Goal: Information Seeking & Learning: Check status

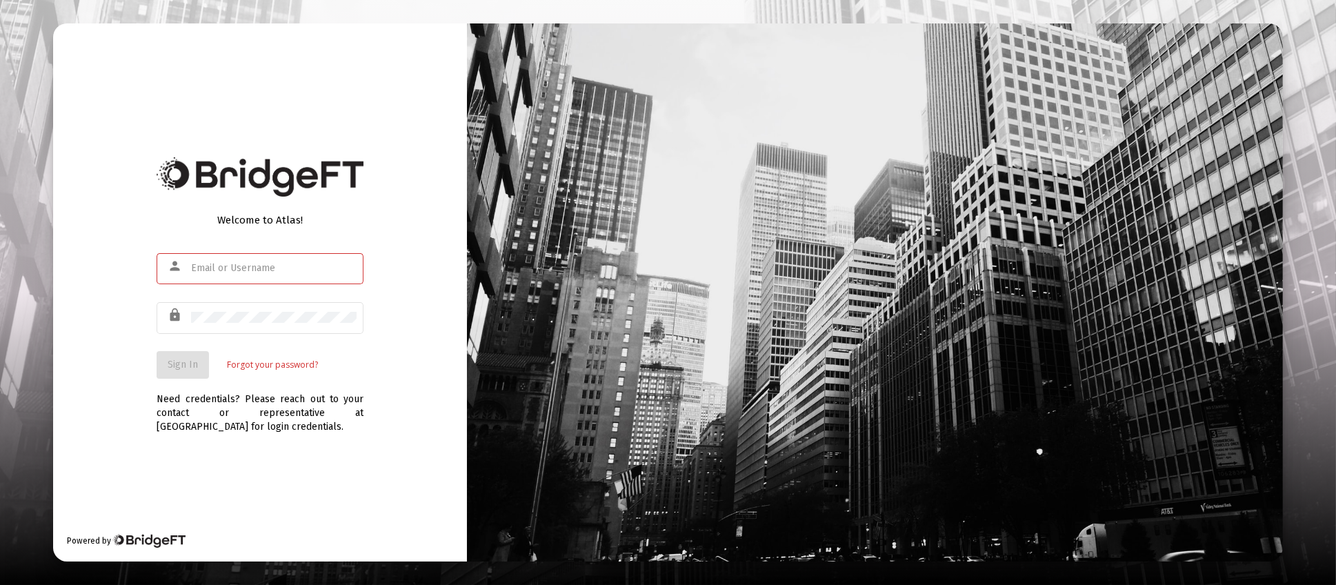
type input "[PERSON_NAME][EMAIL_ADDRESS][DOMAIN_NAME]"
click at [183, 359] on span "Sign In" at bounding box center [183, 365] width 30 height 12
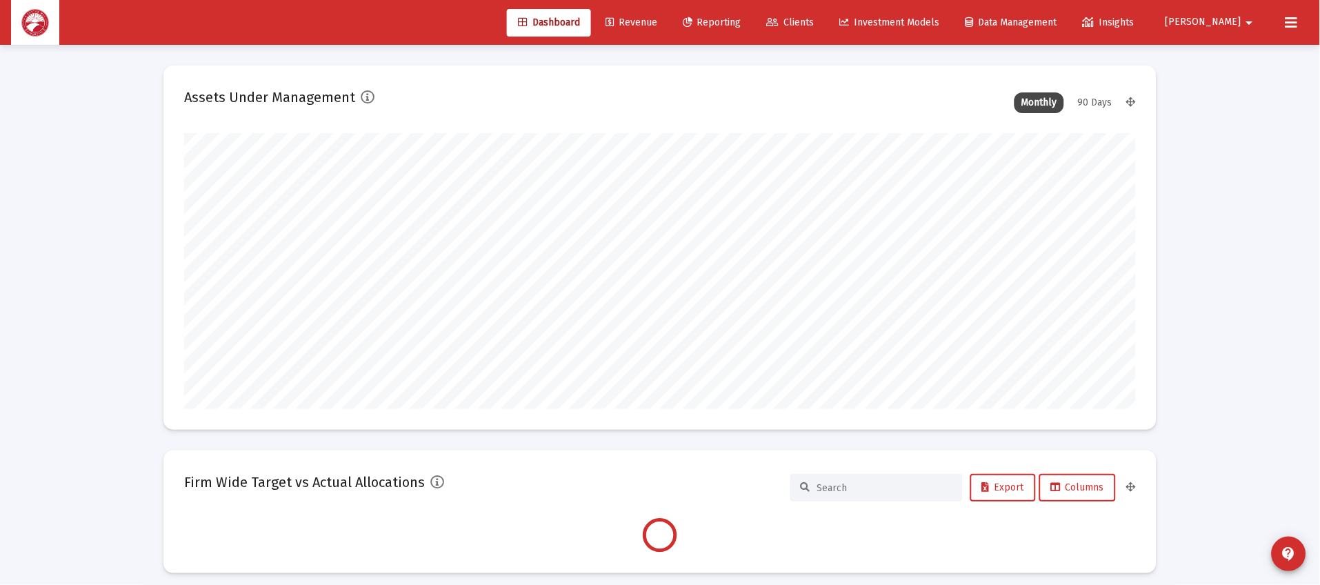
scroll to position [275, 951]
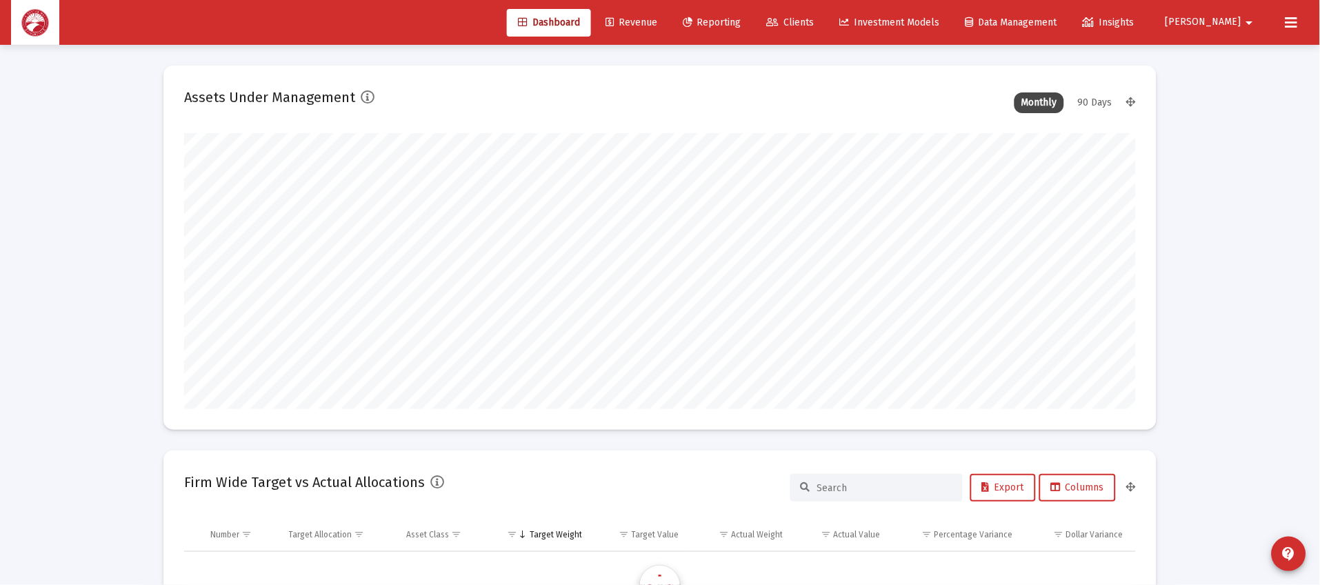
click at [814, 23] on span "Clients" at bounding box center [791, 23] width 48 height 12
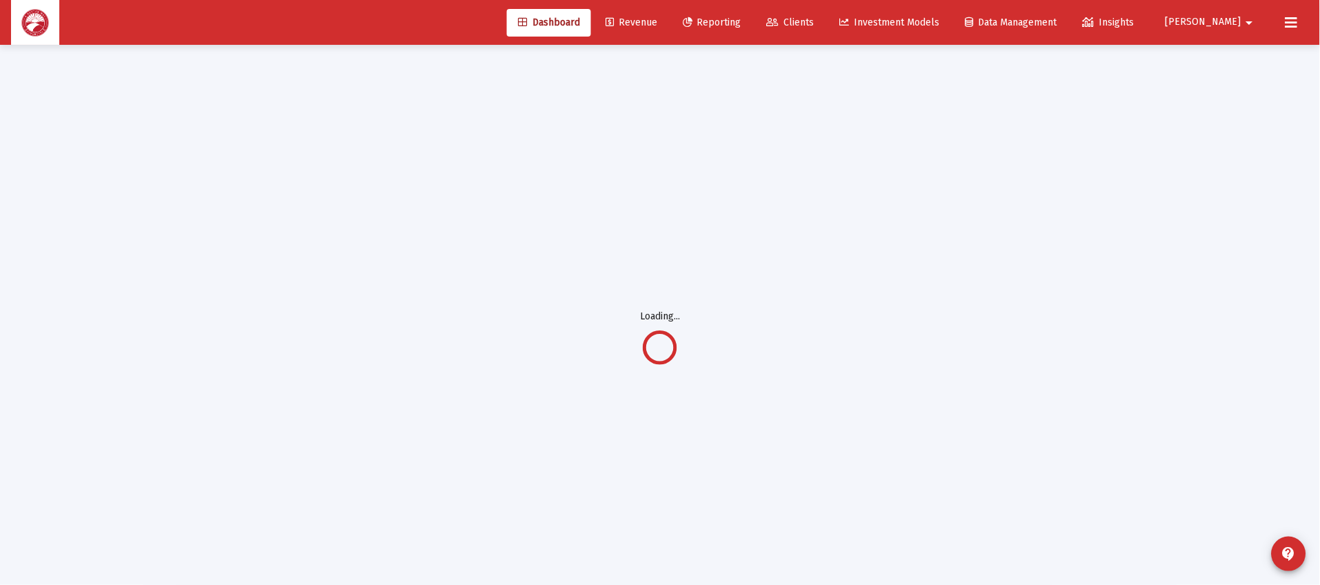
click at [814, 17] on span "Clients" at bounding box center [791, 23] width 48 height 12
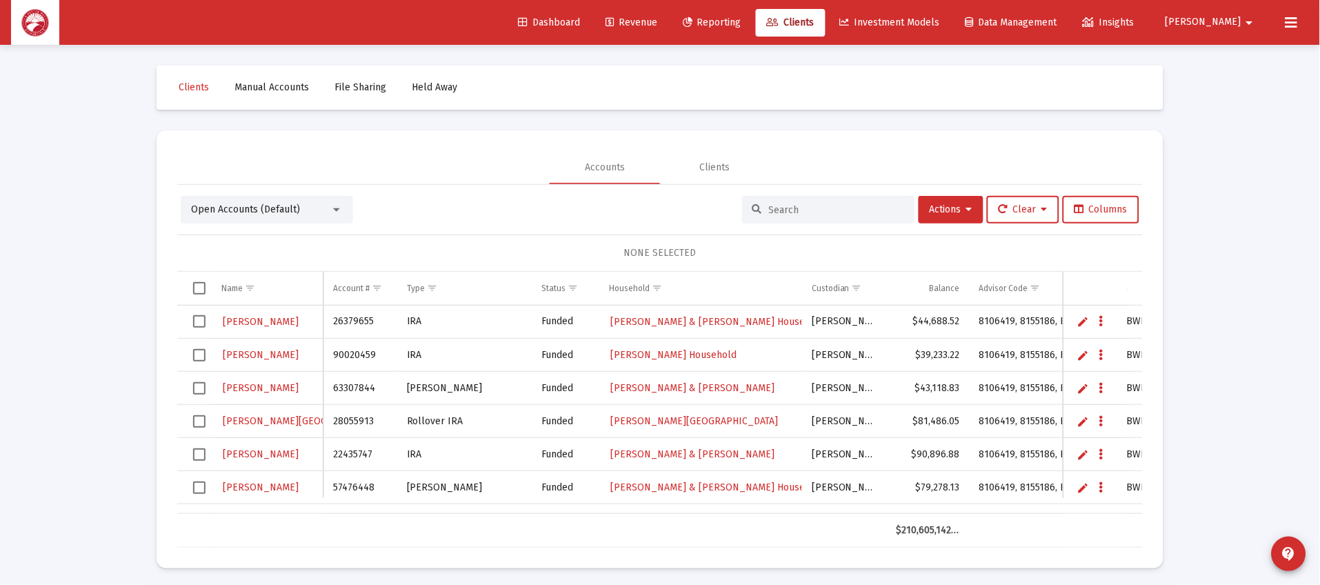
click at [834, 201] on div at bounding box center [828, 210] width 172 height 28
click at [829, 210] on input at bounding box center [836, 210] width 135 height 12
type input "[PERSON_NAME]"
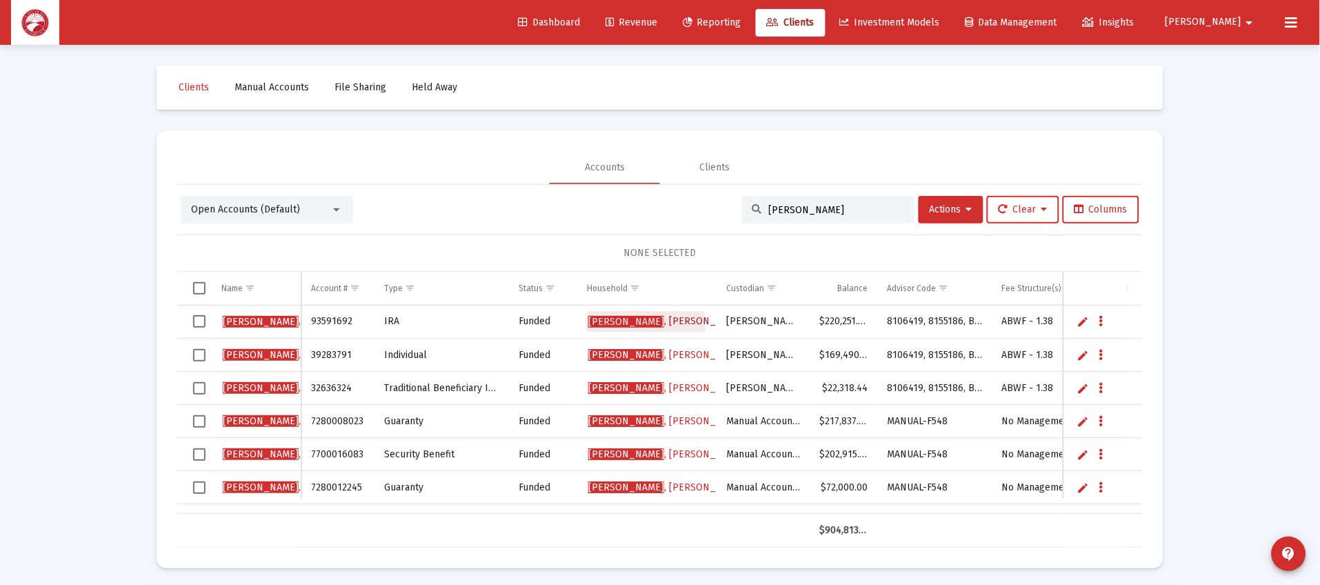
click at [643, 326] on link "[PERSON_NAME]" at bounding box center [666, 321] width 159 height 21
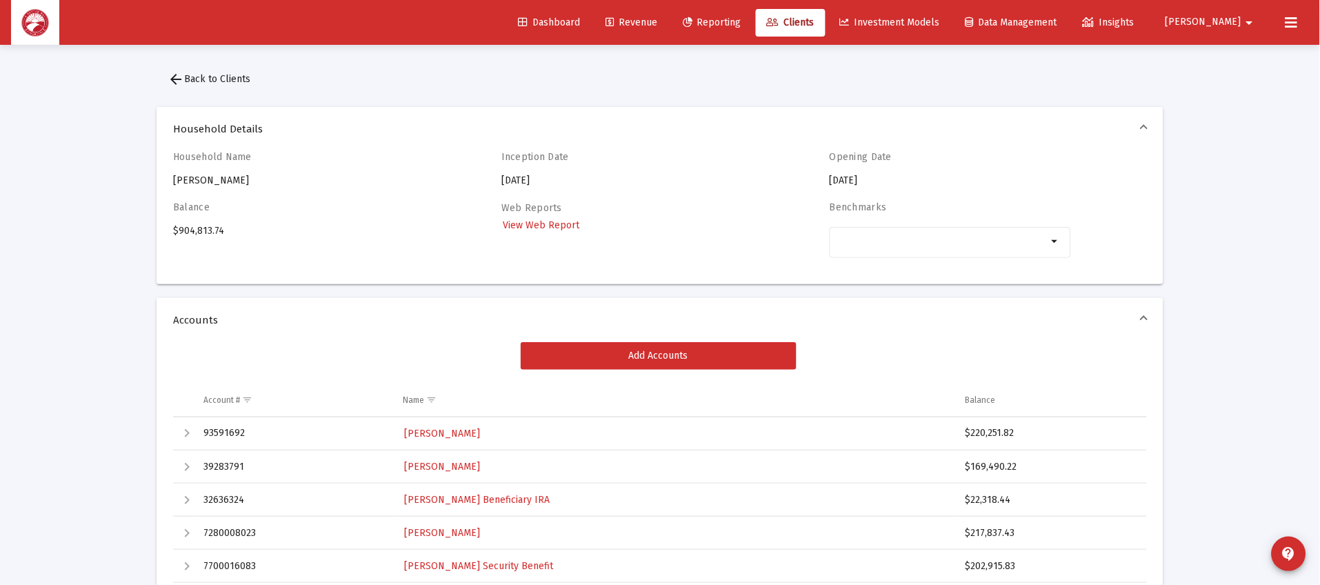
click at [466, 16] on div "Dashboard Revenue Reporting Clients Investment Models Data Management Insights …" at bounding box center [660, 22] width 1298 height 45
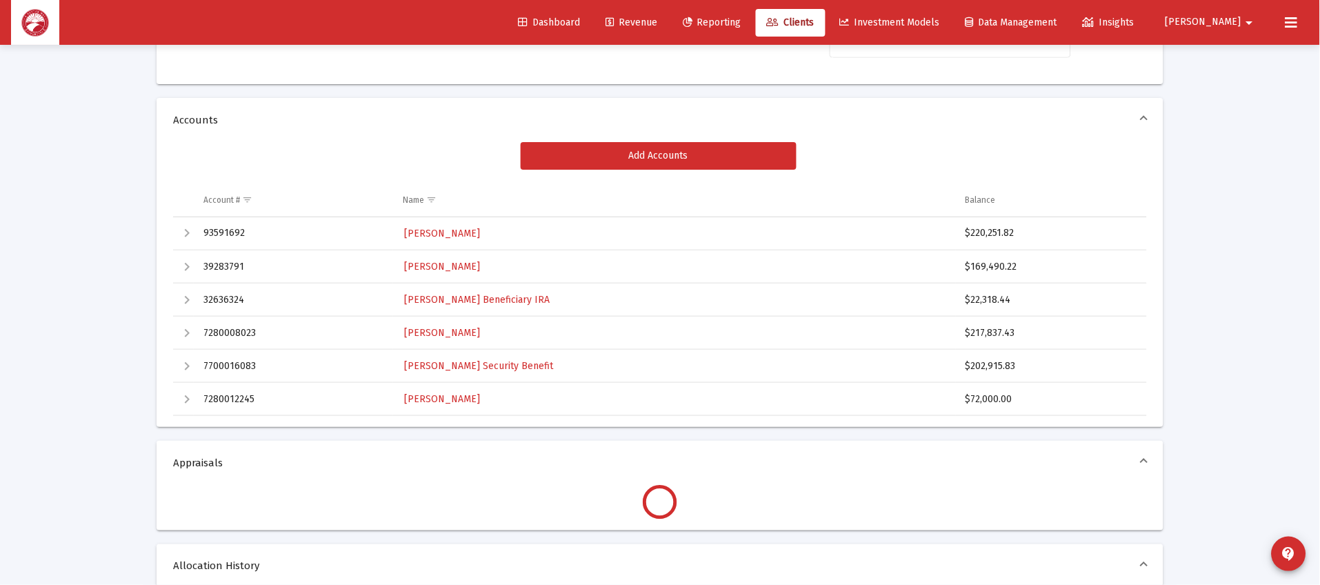
scroll to position [207, 0]
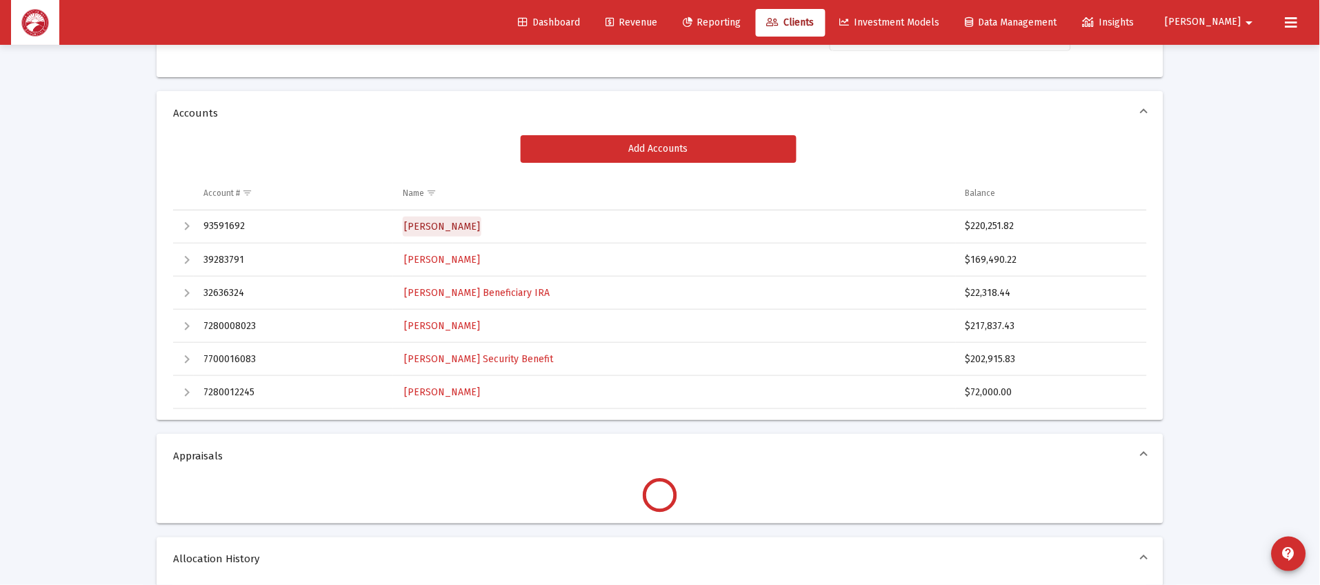
click at [451, 222] on span "[PERSON_NAME]" at bounding box center [442, 227] width 76 height 12
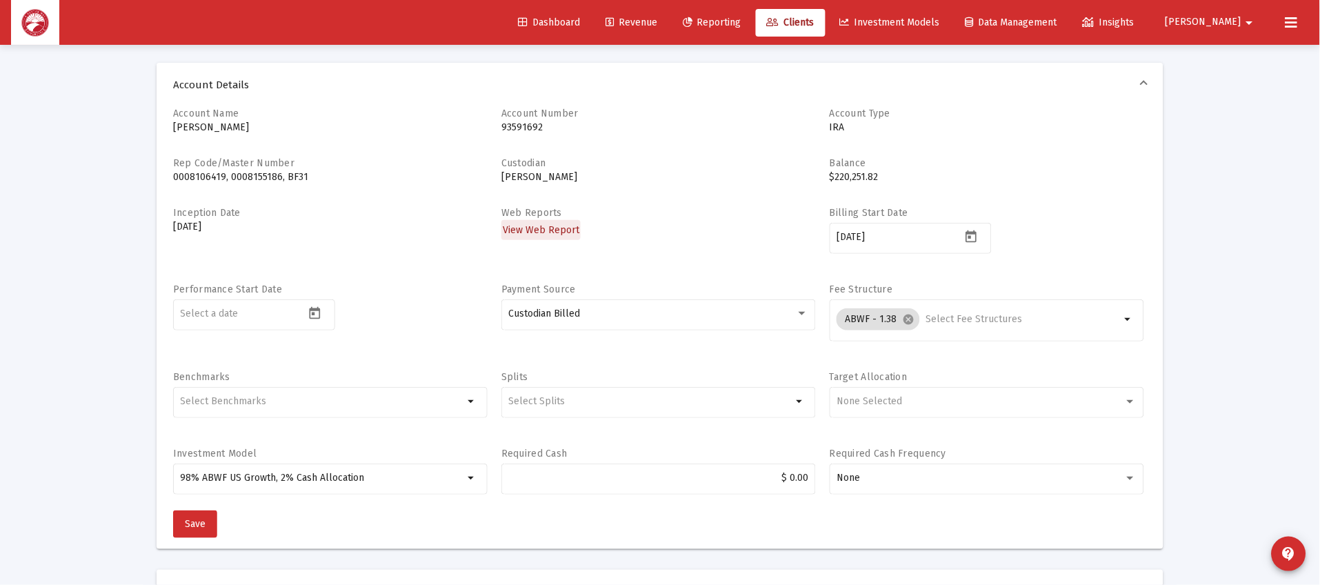
click at [555, 220] on link "View Web Report" at bounding box center [540, 230] width 79 height 20
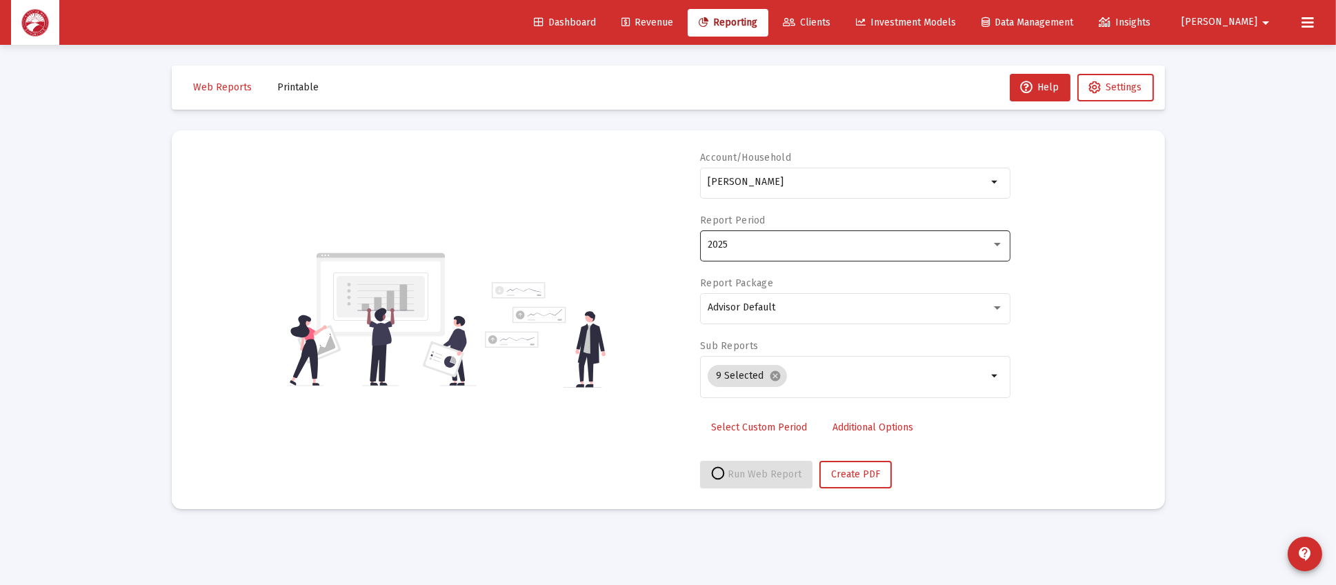
click at [837, 245] on div "2025" at bounding box center [849, 244] width 283 height 11
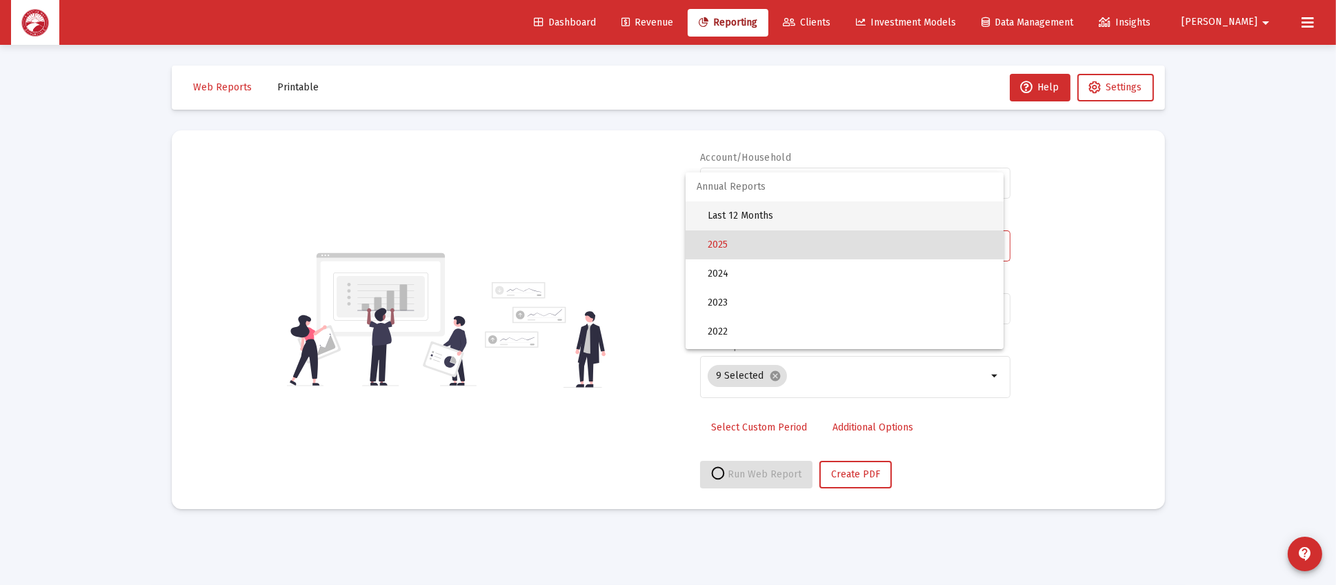
click at [856, 220] on span "Last 12 Months" at bounding box center [850, 215] width 285 height 29
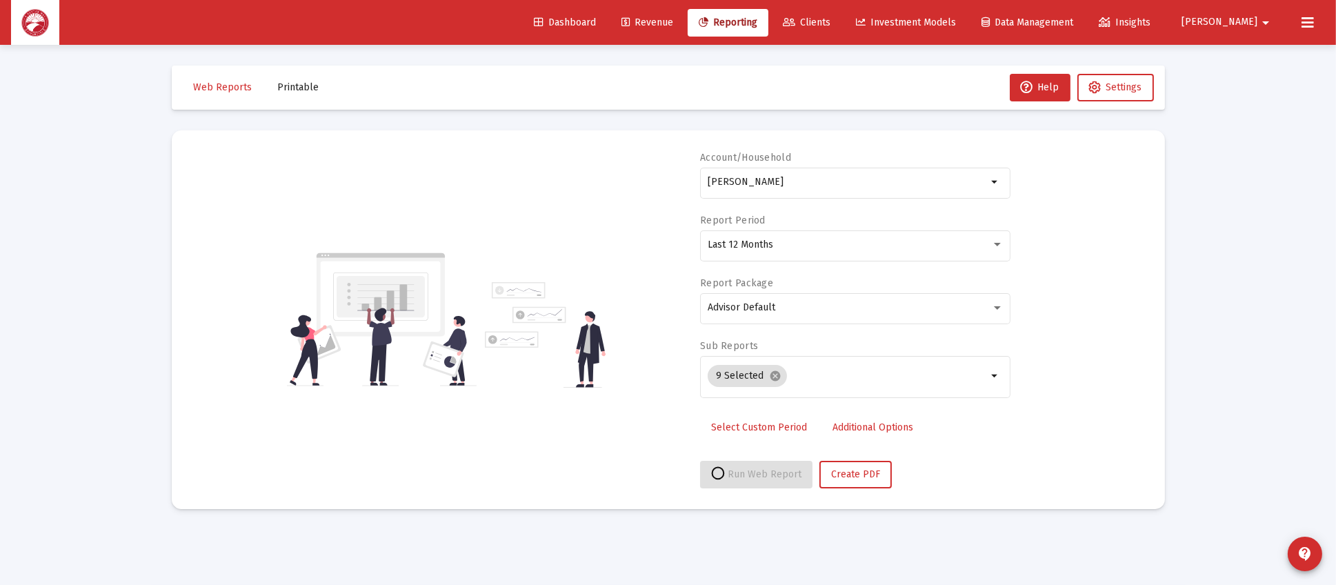
select select "View all"
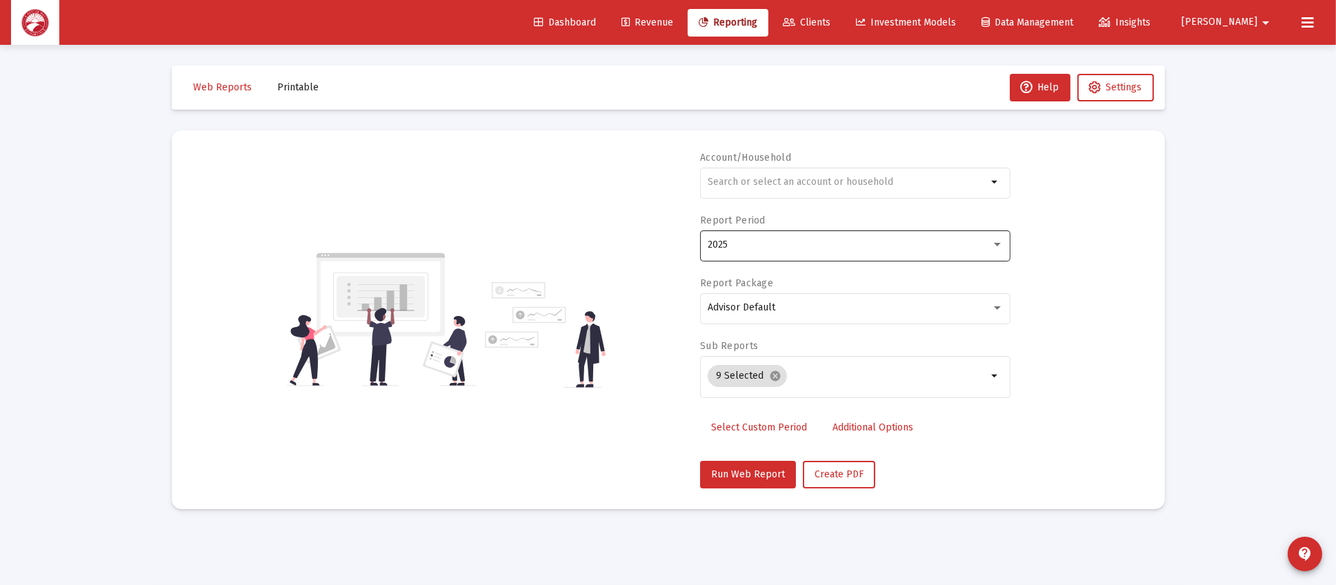
click at [809, 246] on div "2025" at bounding box center [849, 244] width 283 height 11
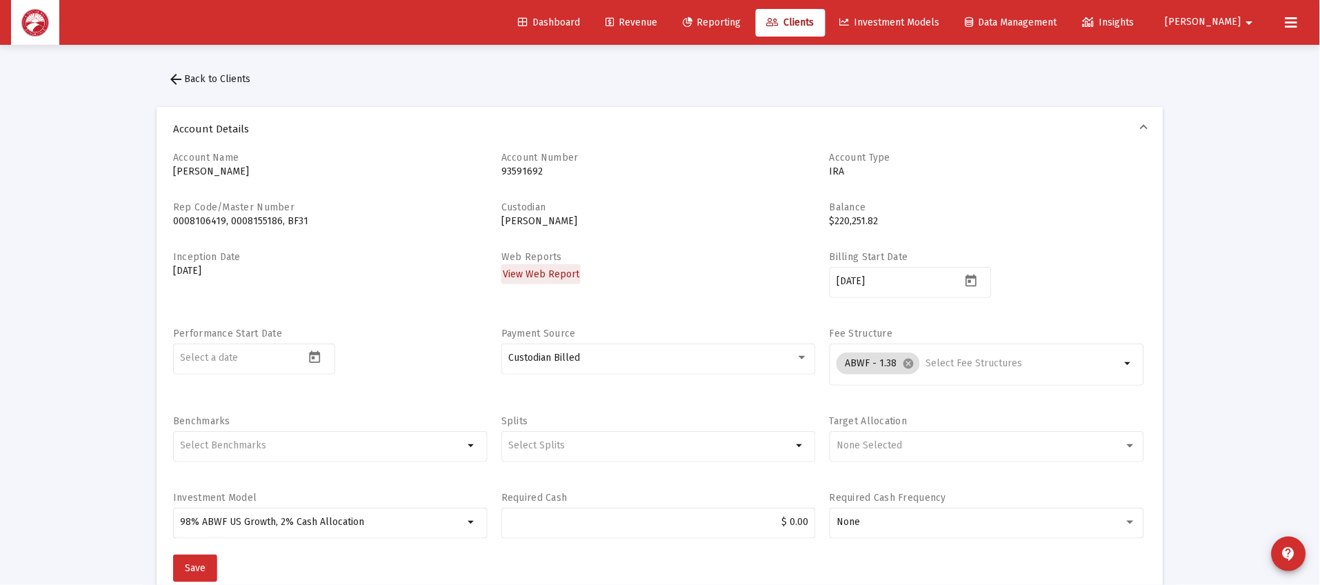
click at [565, 279] on link "View Web Report" at bounding box center [540, 274] width 79 height 20
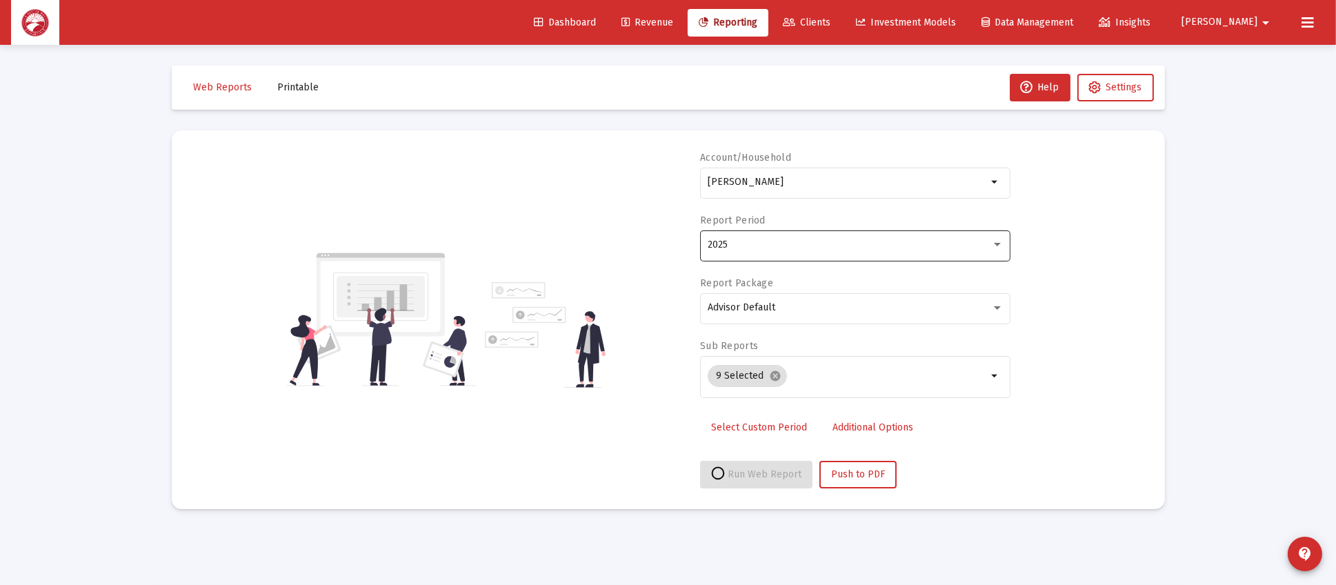
select select "View all"
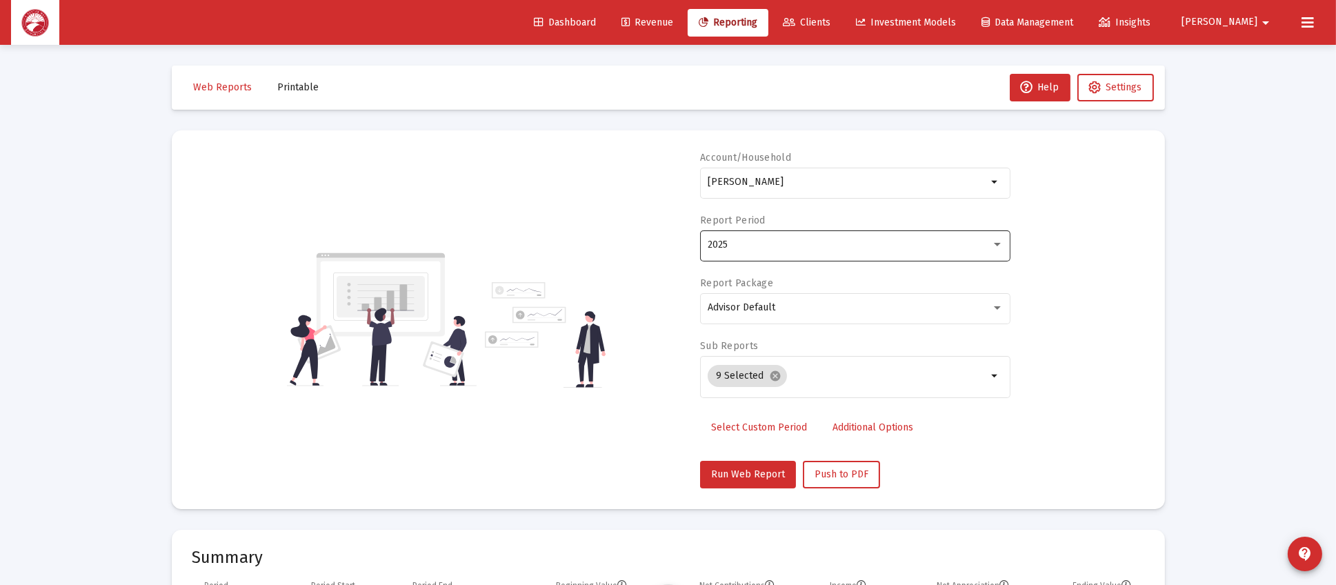
click at [892, 242] on div "2025" at bounding box center [849, 244] width 283 height 11
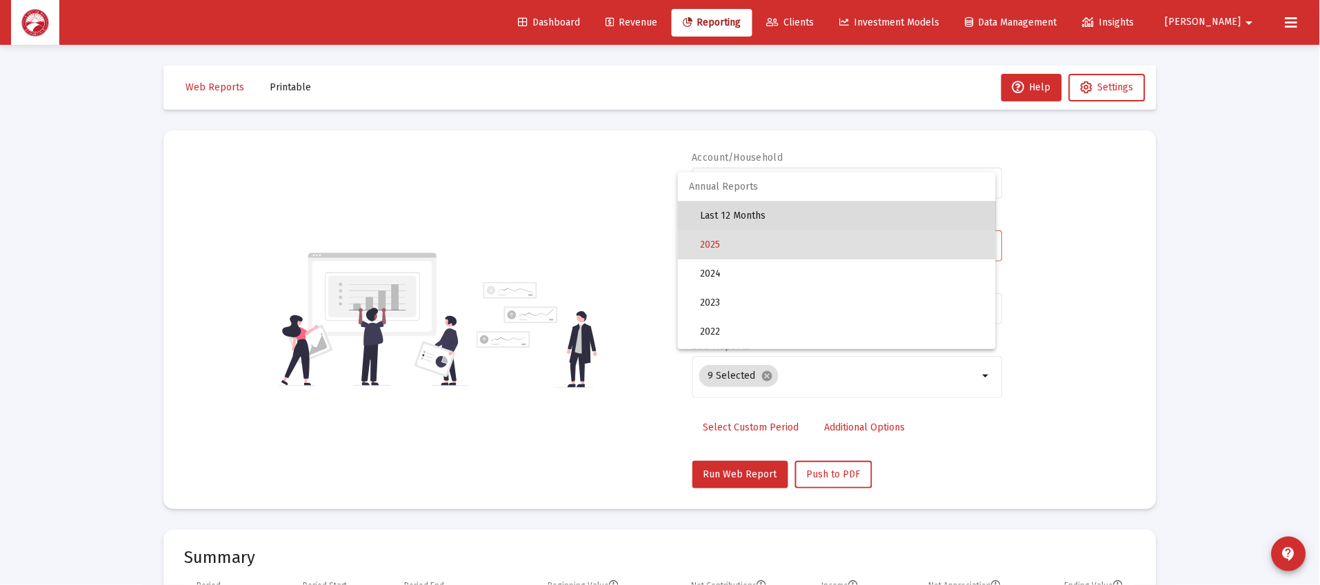
click at [901, 210] on span "Last 12 Months" at bounding box center [842, 215] width 285 height 29
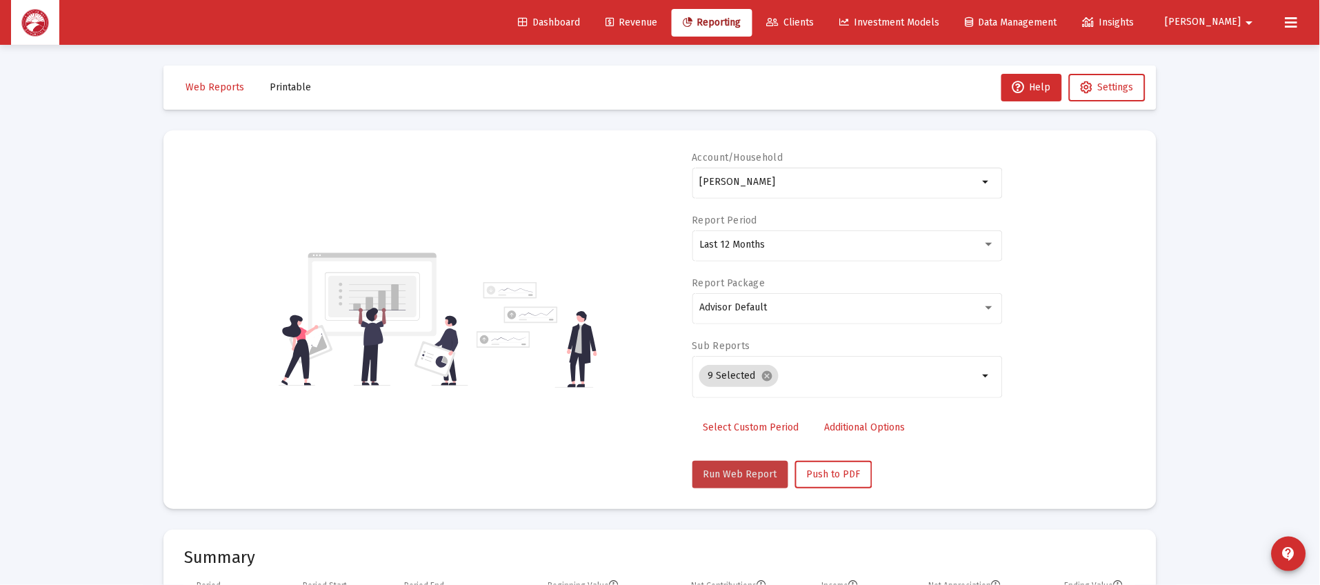
click at [750, 480] on button "Run Web Report" at bounding box center [740, 475] width 96 height 28
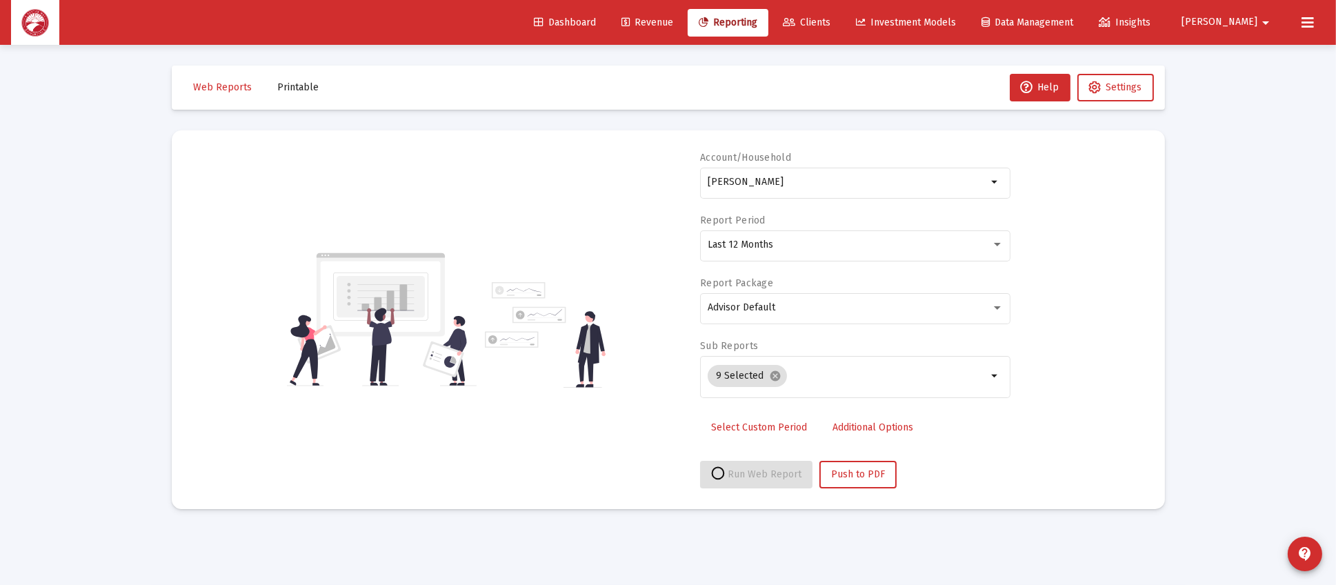
select select "View all"
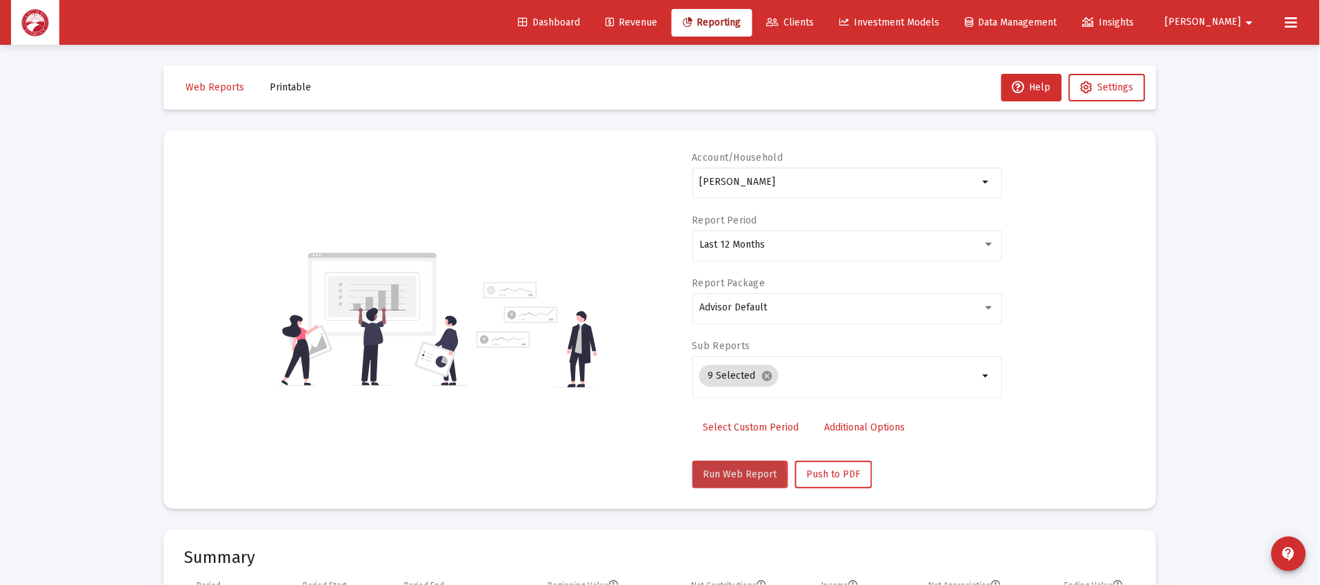
click at [720, 474] on span "Run Web Report" at bounding box center [740, 474] width 74 height 12
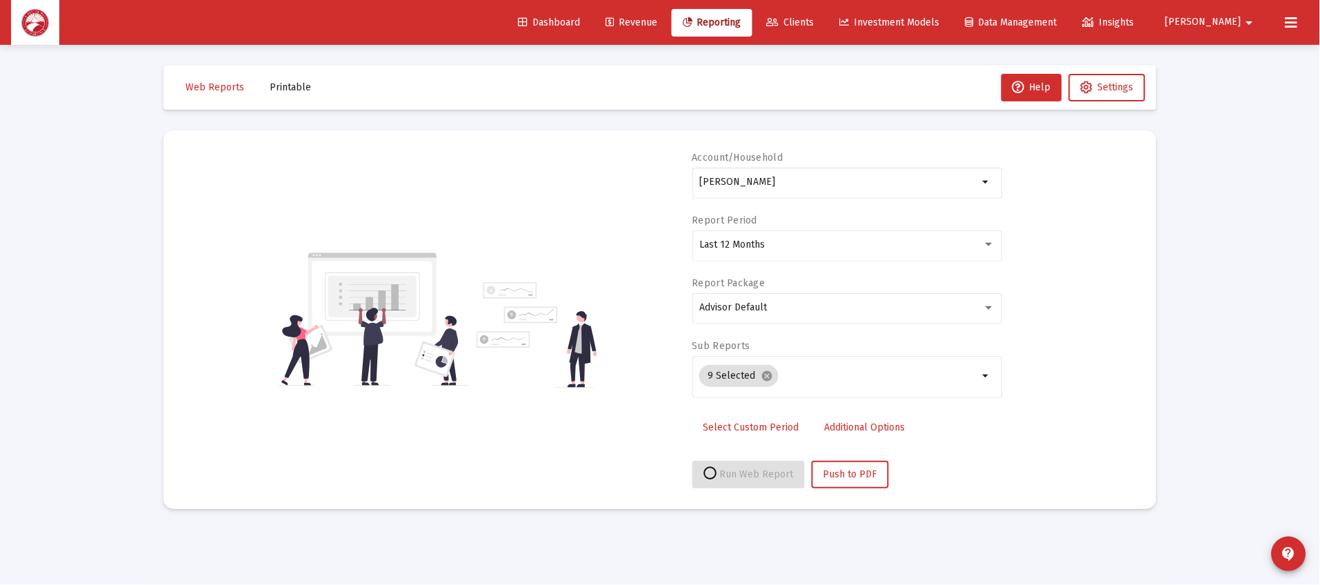
select select "View all"
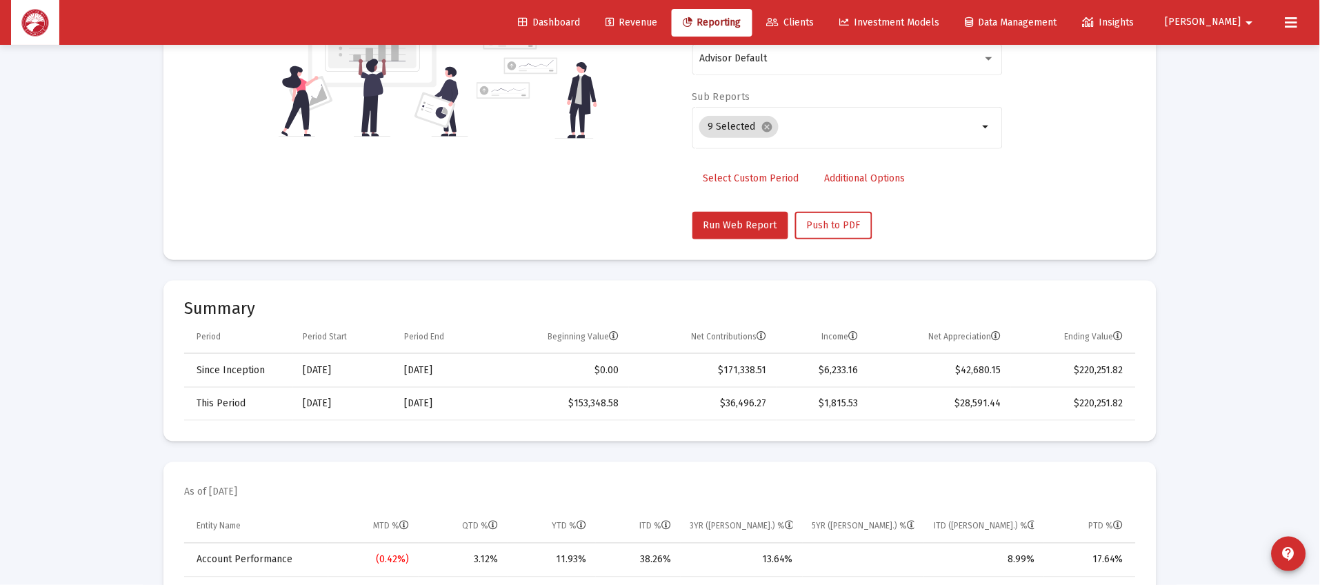
scroll to position [413, 0]
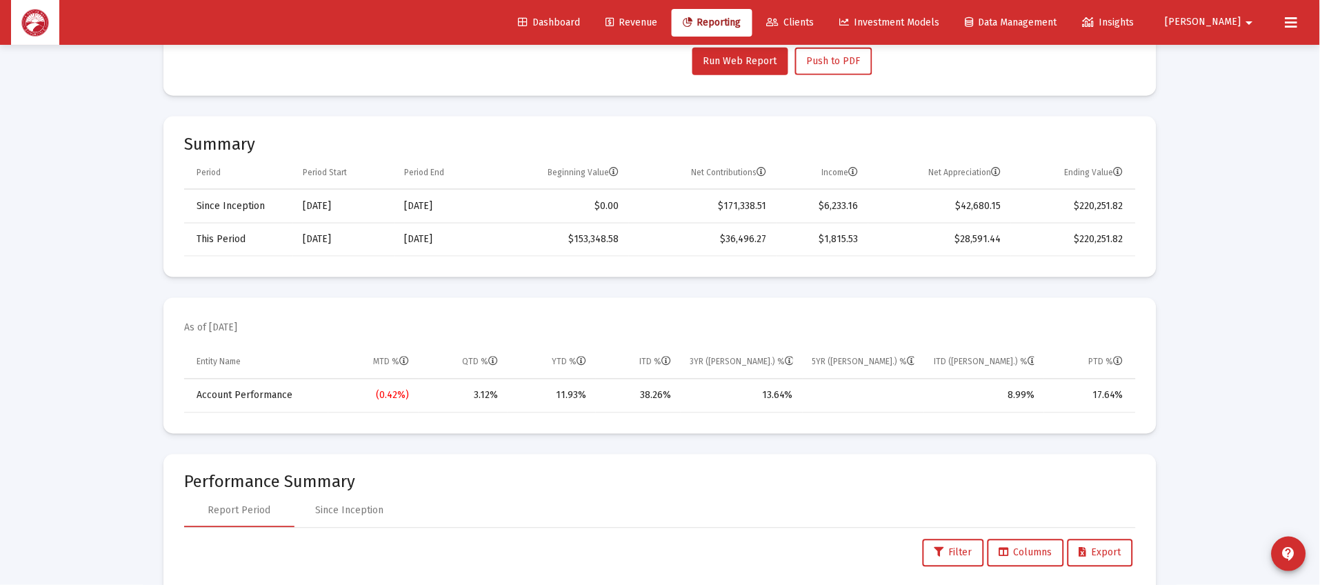
scroll to position [44, 0]
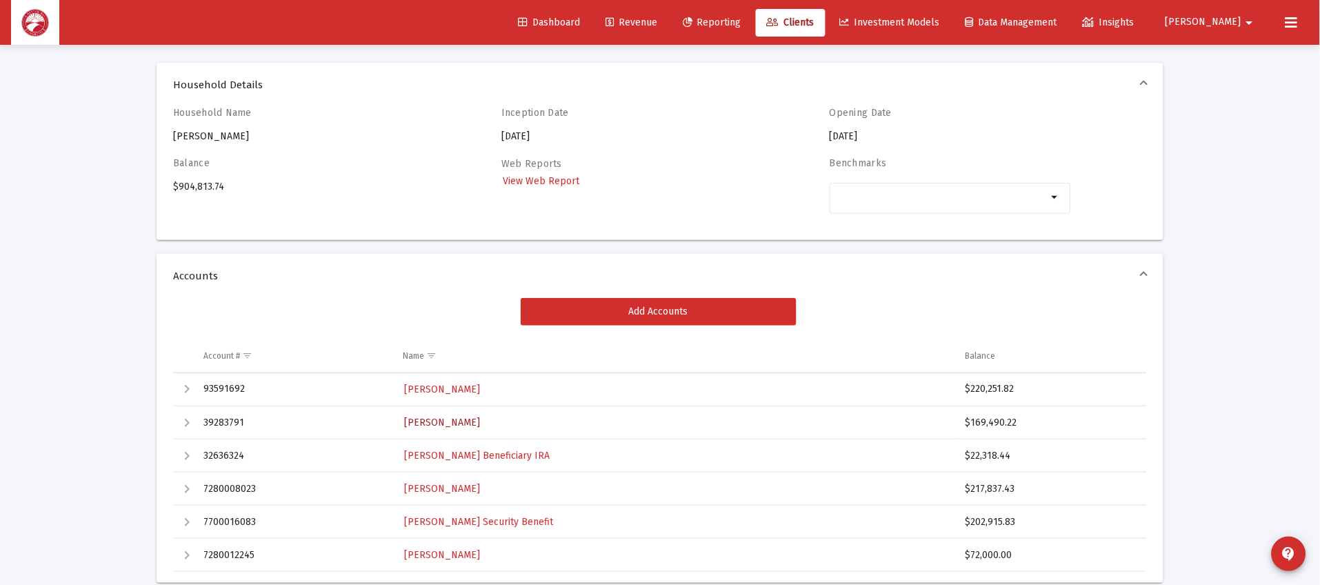
click at [478, 420] on span "[PERSON_NAME]" at bounding box center [442, 423] width 76 height 12
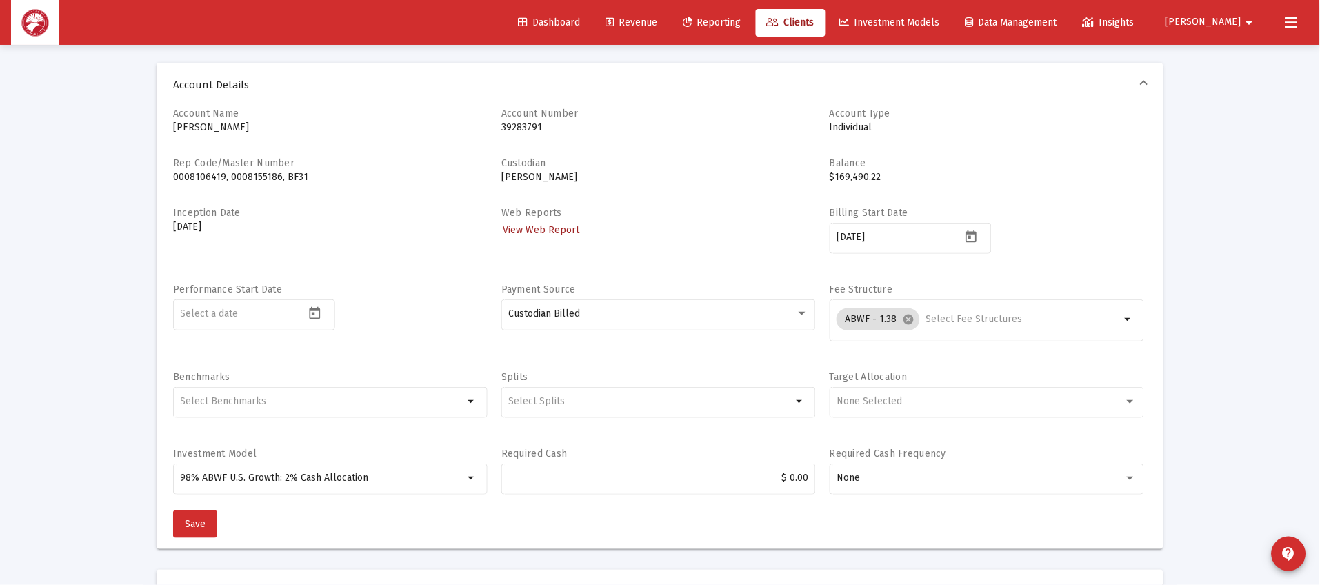
click at [520, 228] on span "View Web Report" at bounding box center [541, 230] width 77 height 12
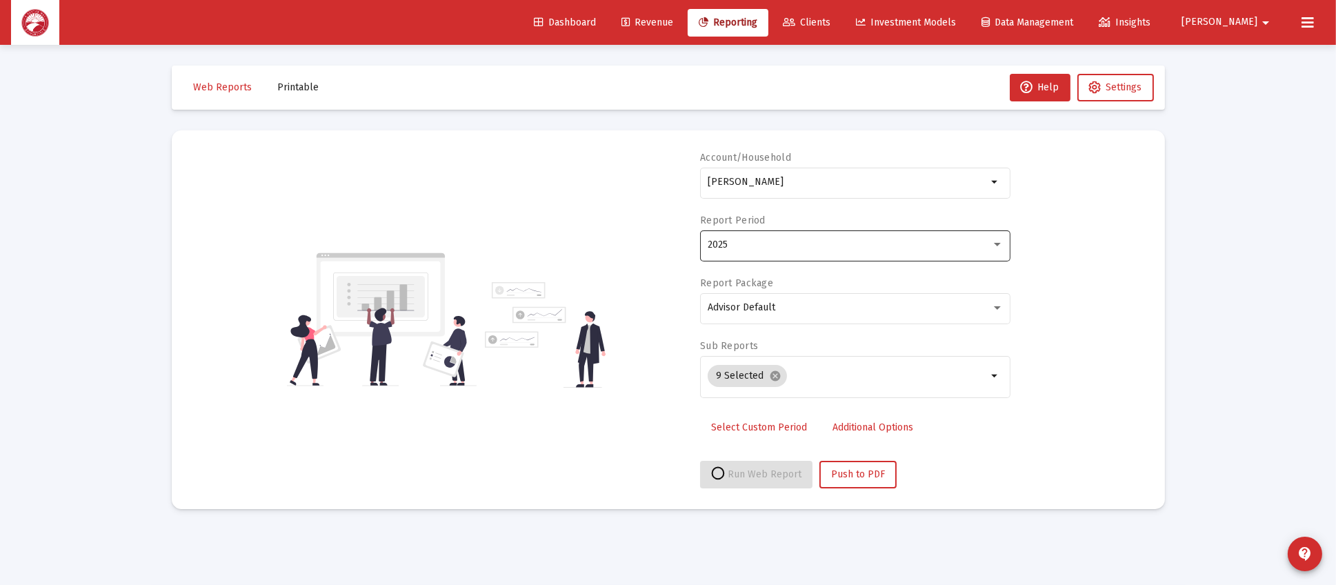
click at [819, 253] on div "2025" at bounding box center [856, 245] width 296 height 34
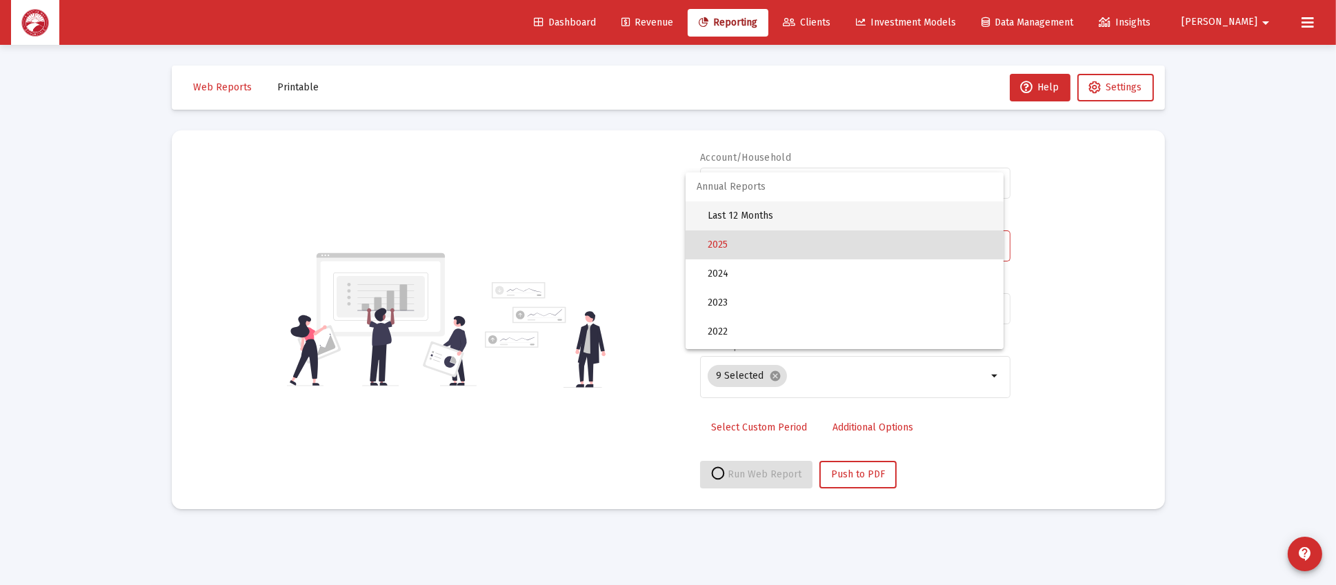
click at [853, 217] on span "Last 12 Months" at bounding box center [850, 215] width 285 height 29
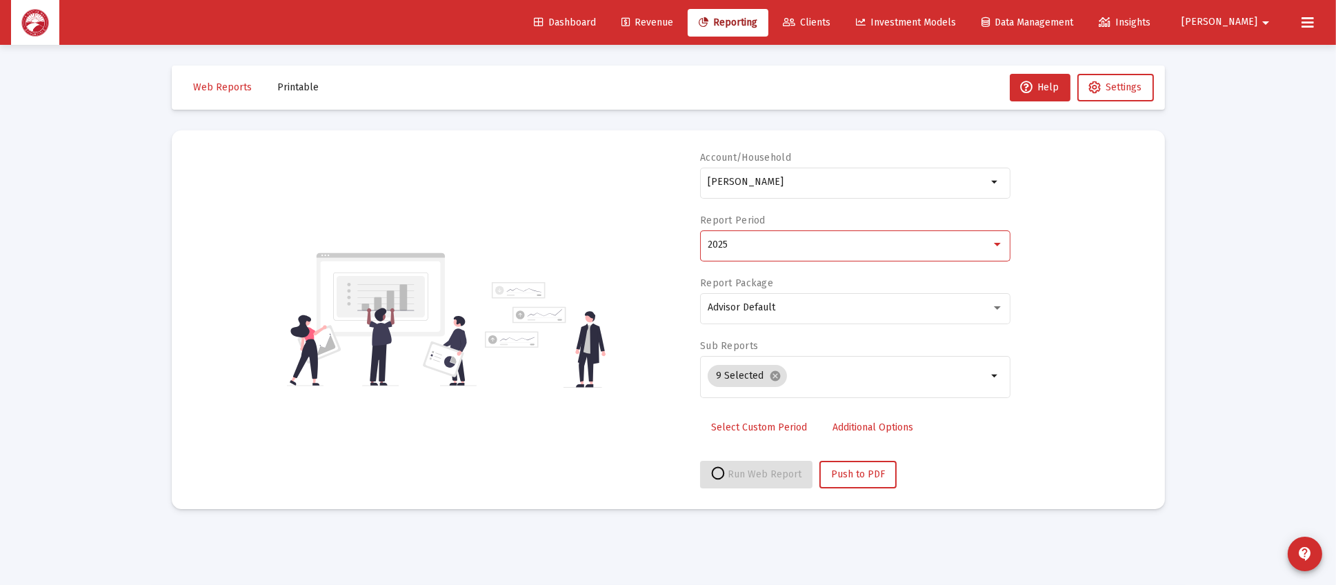
select select "View all"
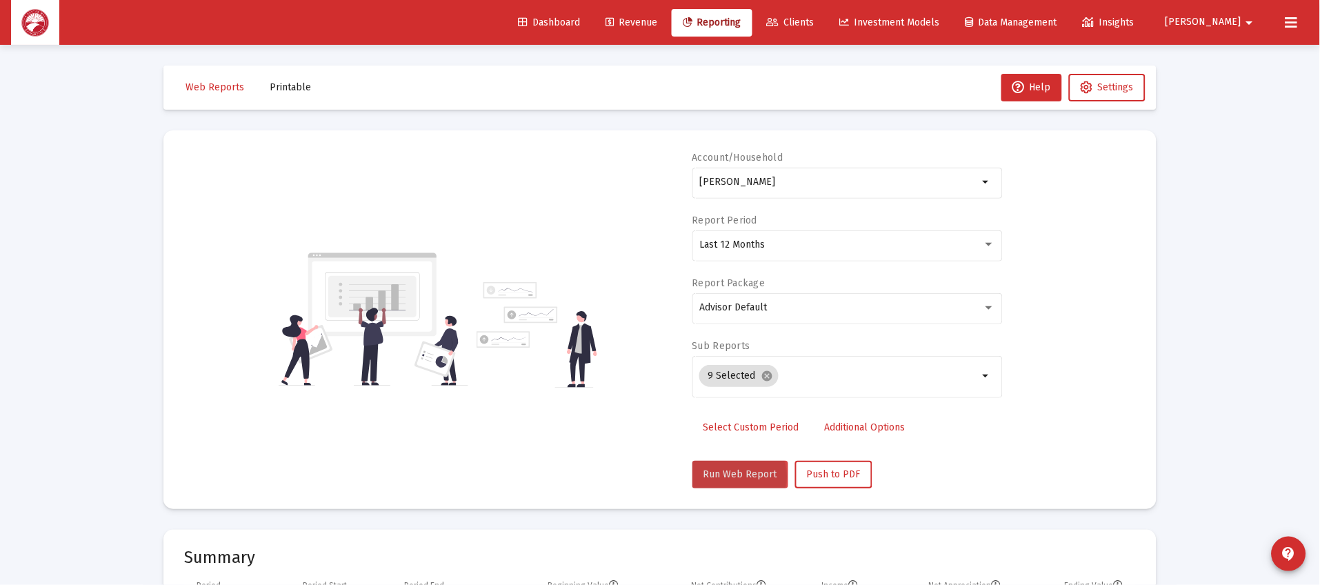
click at [727, 476] on span "Run Web Report" at bounding box center [740, 474] width 74 height 12
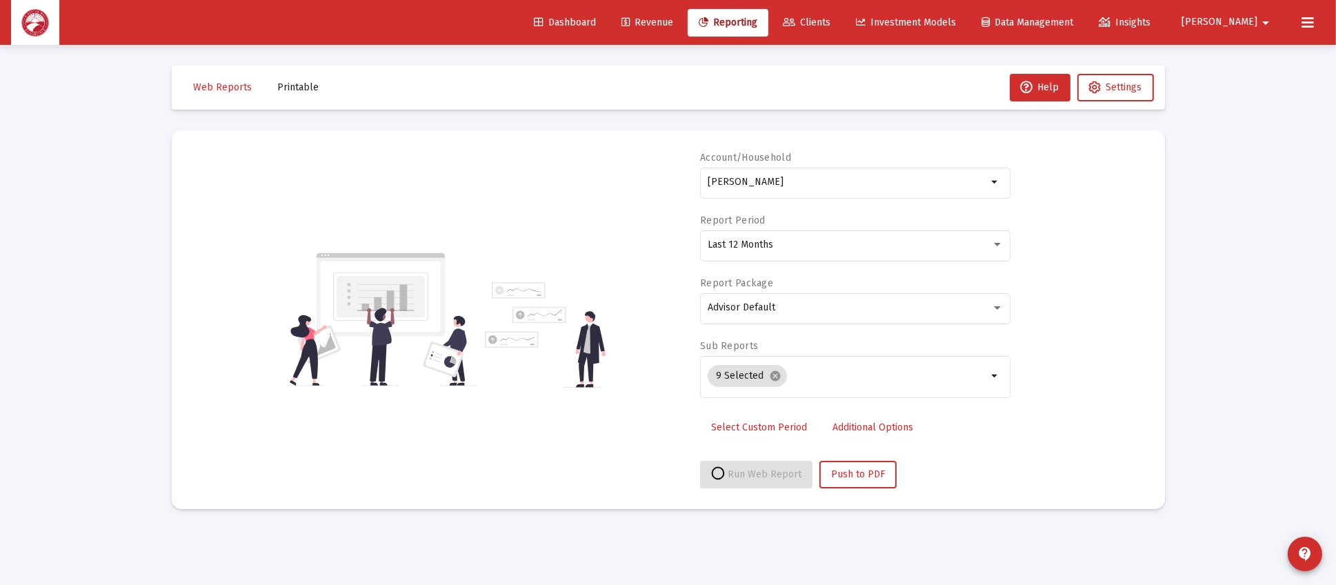
select select "View all"
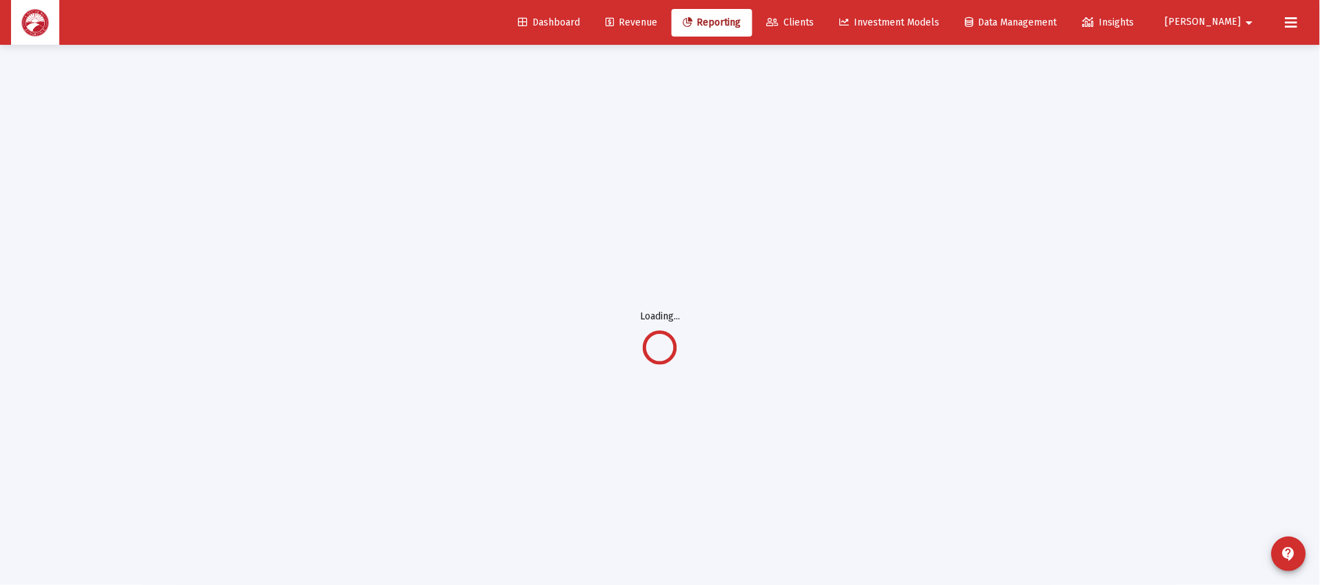
scroll to position [44, 0]
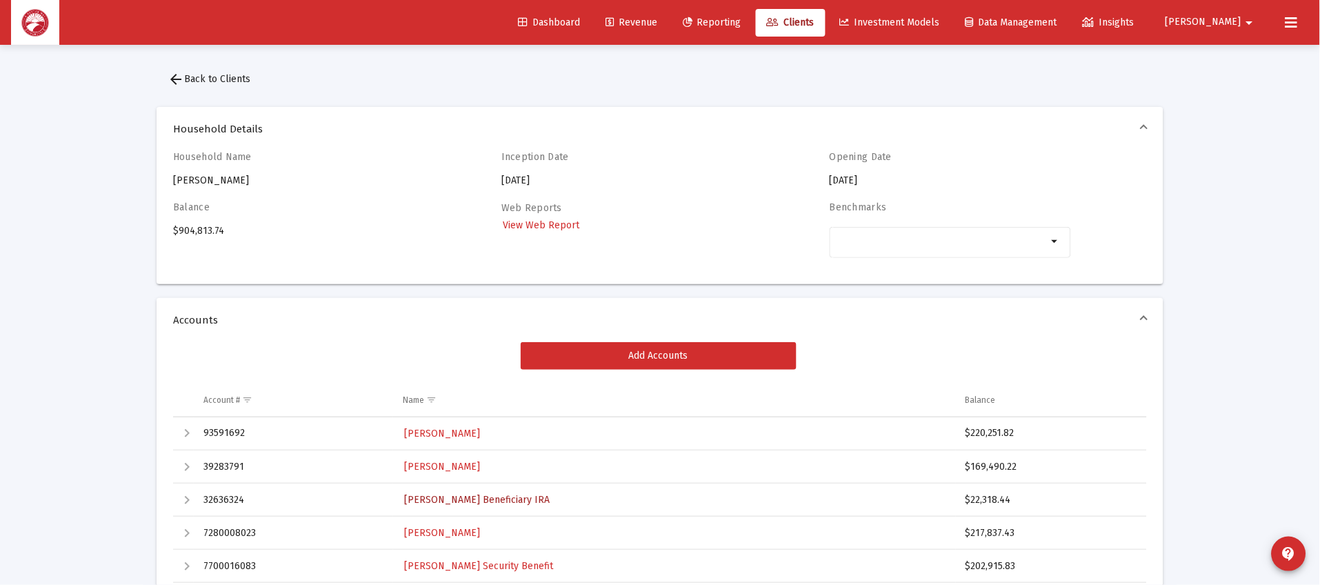
click at [509, 501] on span "[PERSON_NAME] Beneficiary IRA" at bounding box center [477, 500] width 146 height 12
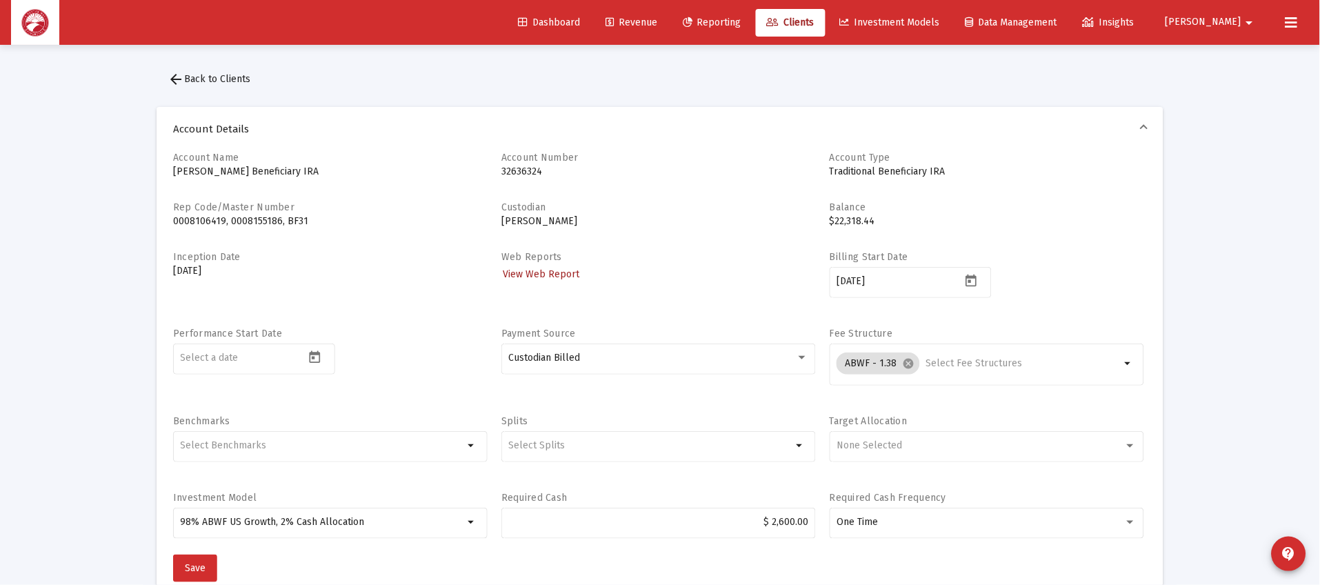
click at [514, 268] on span "View Web Report" at bounding box center [541, 274] width 77 height 12
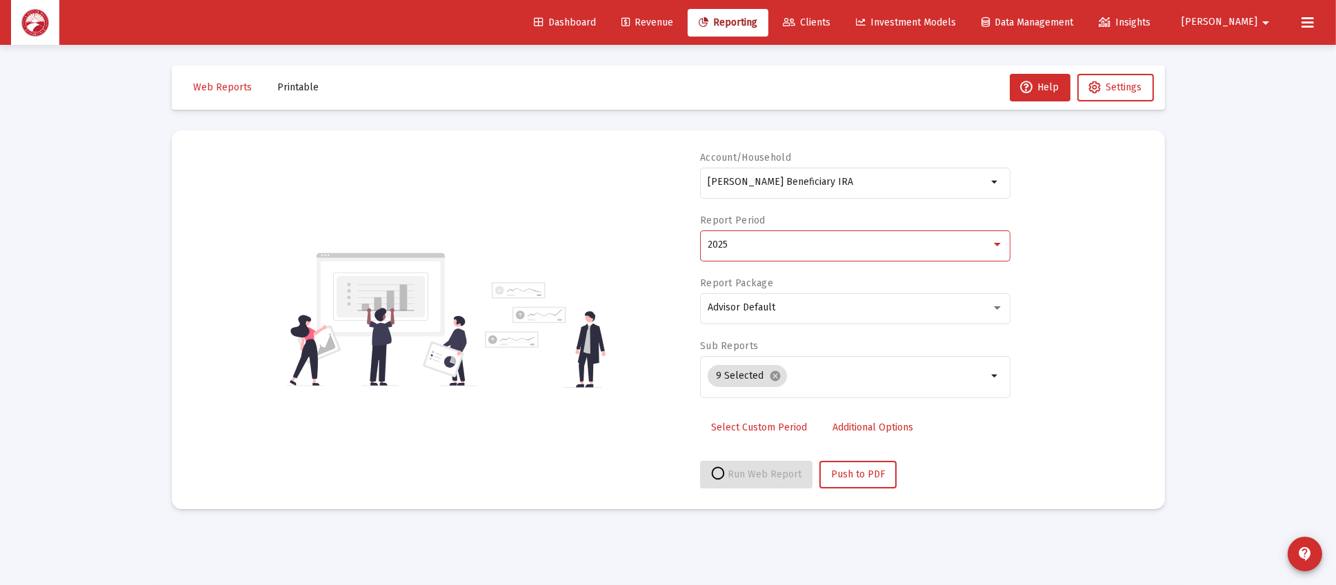
click at [750, 242] on div "2025" at bounding box center [849, 244] width 283 height 11
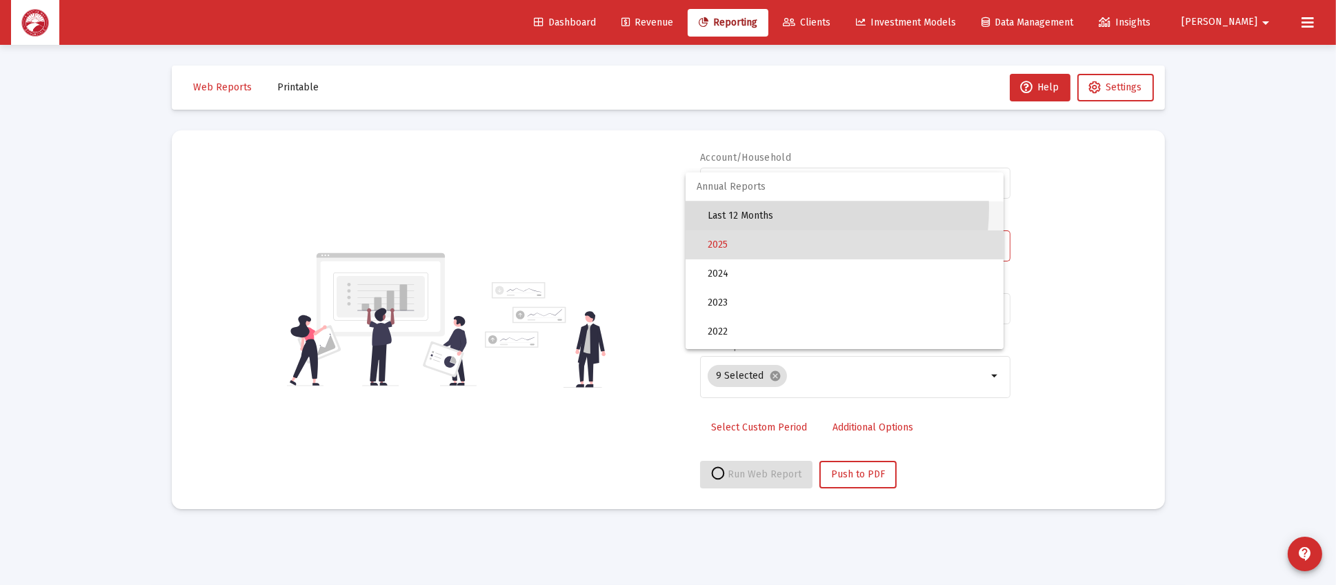
click at [763, 208] on span "Last 12 Months" at bounding box center [850, 215] width 285 height 29
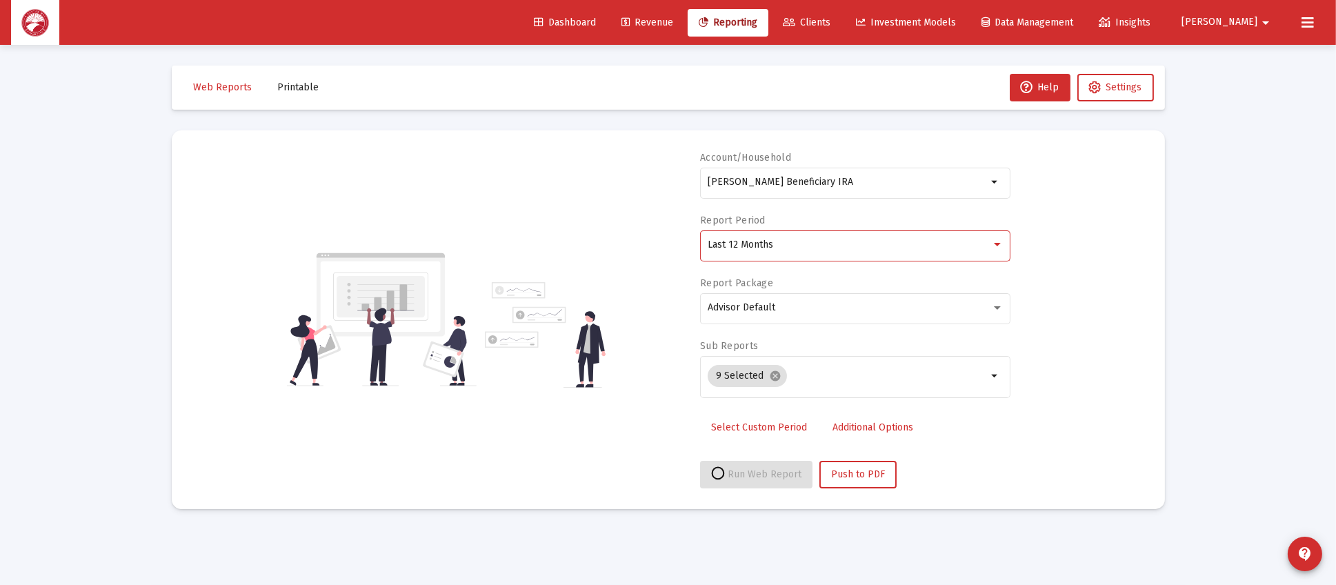
select select "View all"
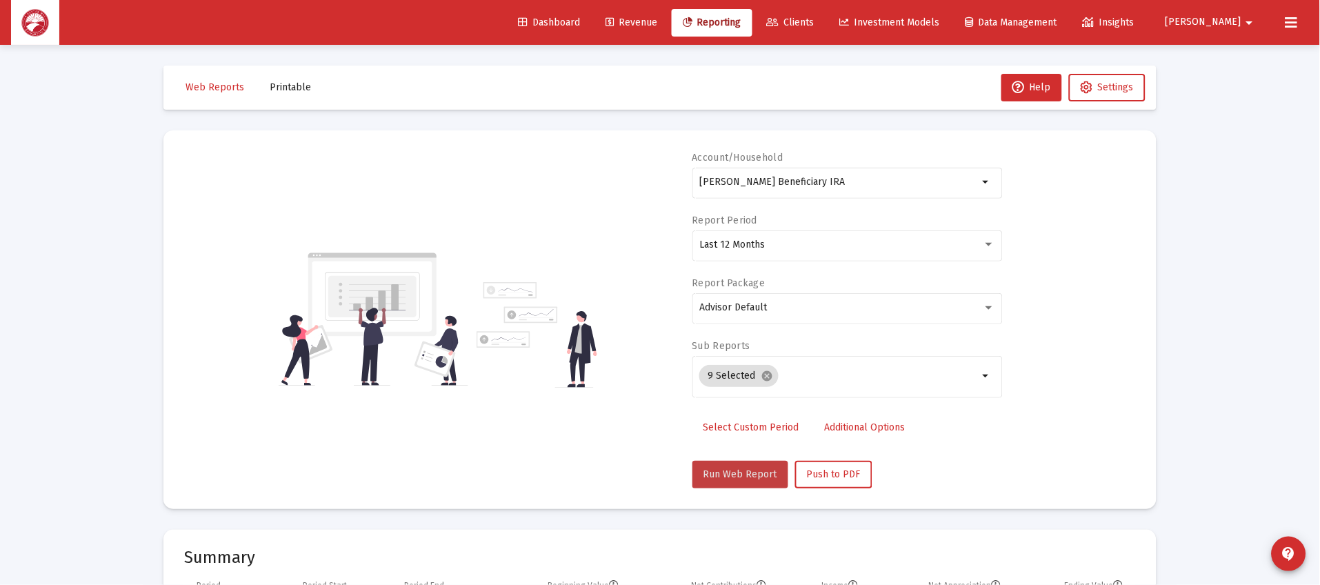
click at [753, 472] on span "Run Web Report" at bounding box center [740, 474] width 74 height 12
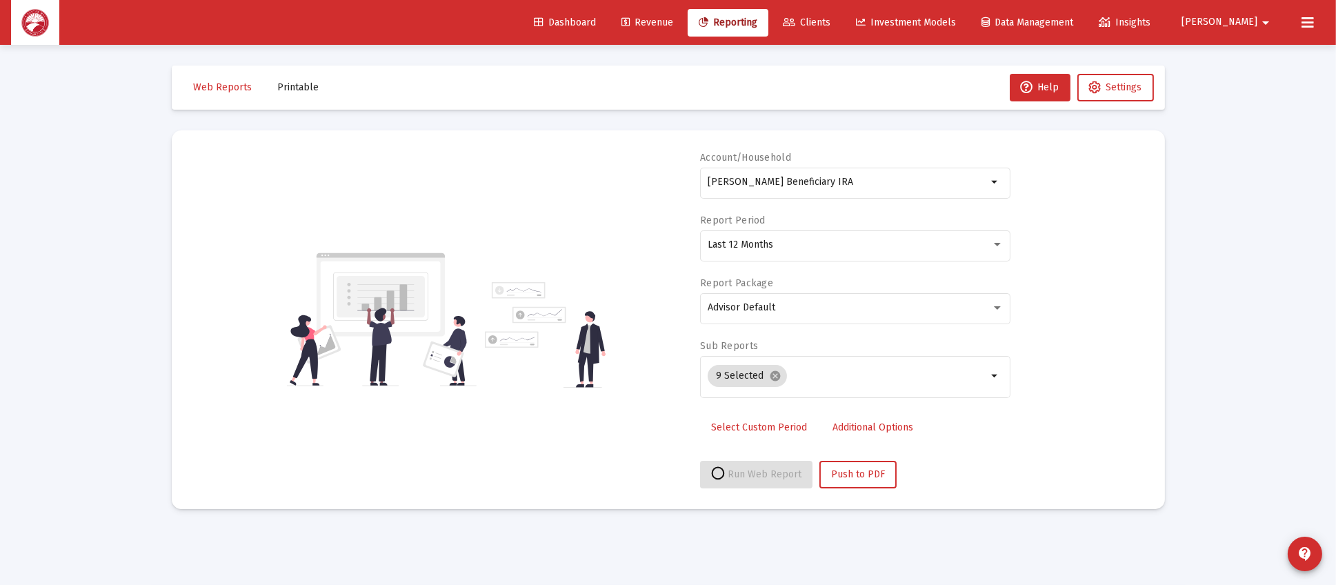
select select "View all"
